Goal: Information Seeking & Learning: Learn about a topic

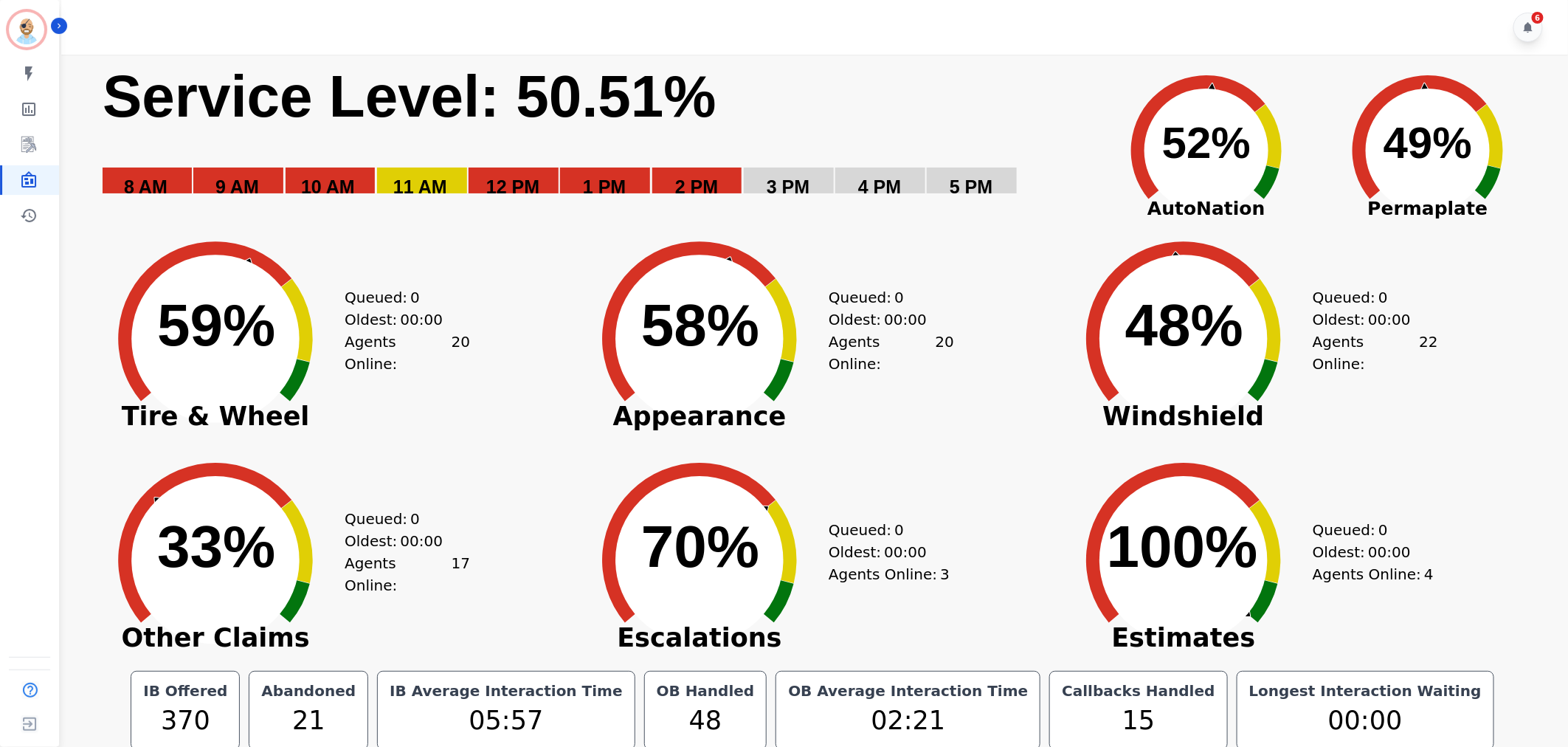
click at [507, 326] on div "Created with Highcharts 10.3.3 59% ​ 59% Tire & Wheel Queued: 0 Oldest: 00:00 A…" at bounding box center [328, 328] width 484 height 222
click at [519, 465] on div "Created with Highcharts 10.3.3 33% ​ 33% Other Claims Queued: 0 Oldest: 00:00 A…" at bounding box center [328, 549] width 484 height 222
